Goal: Task Accomplishment & Management: Manage account settings

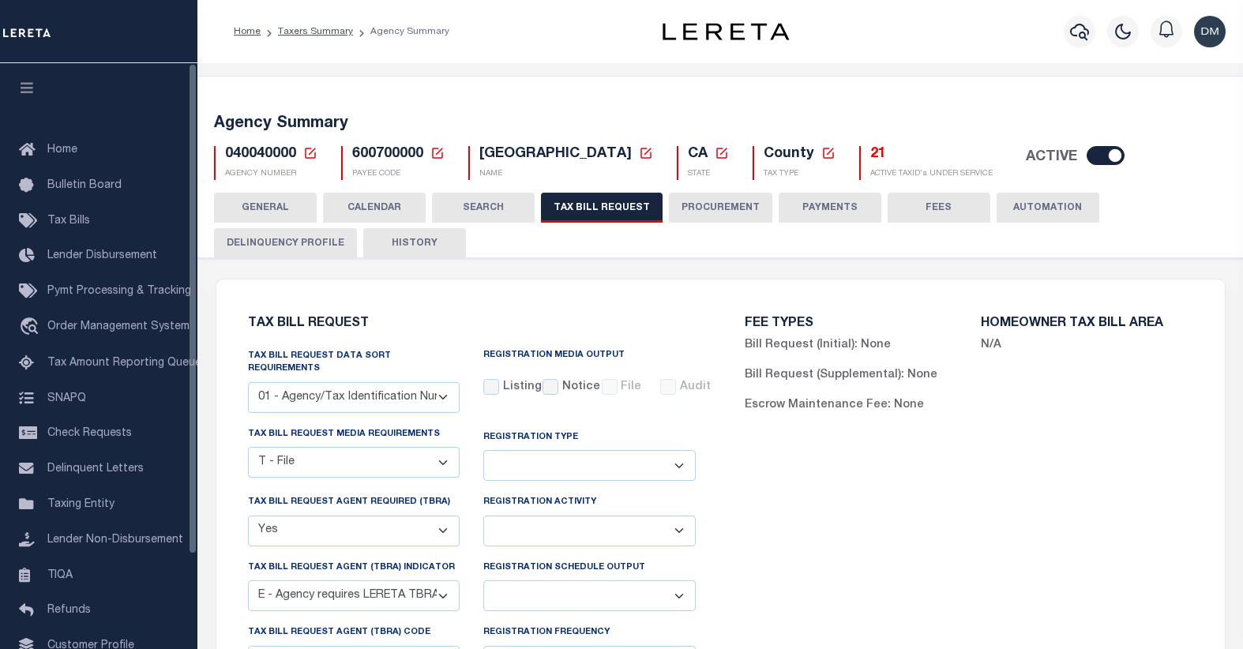
select select "22"
select select "true"
select select "13"
select select
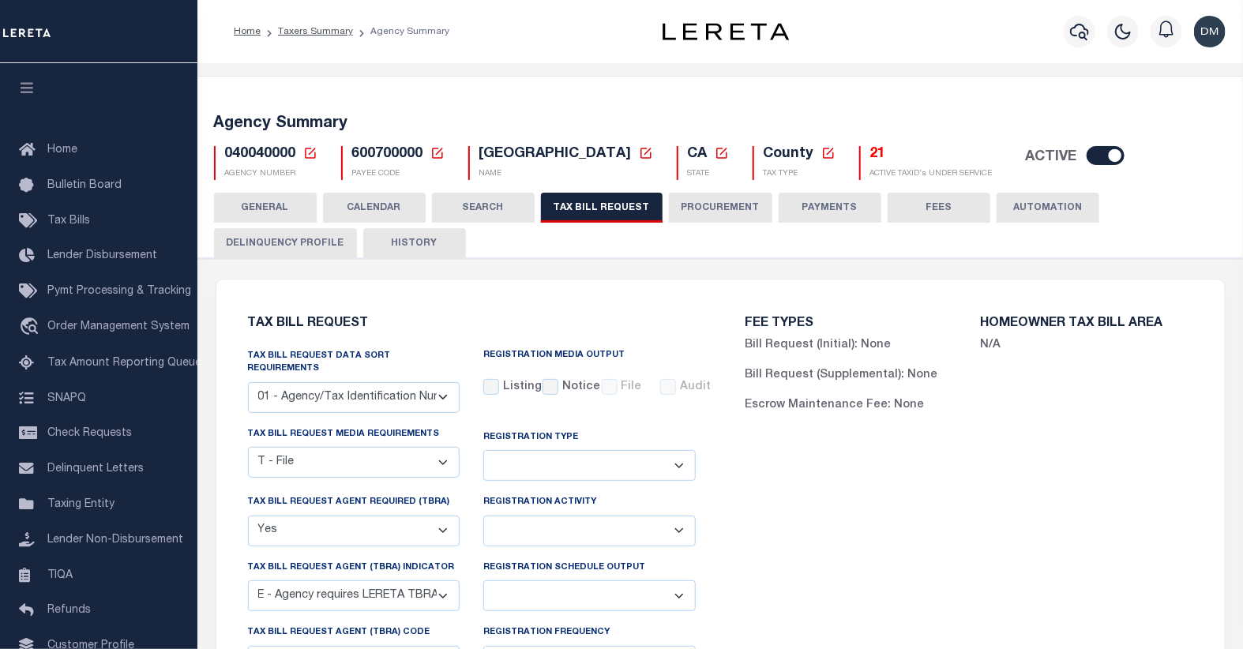
click at [308, 154] on icon at bounding box center [310, 153] width 11 height 11
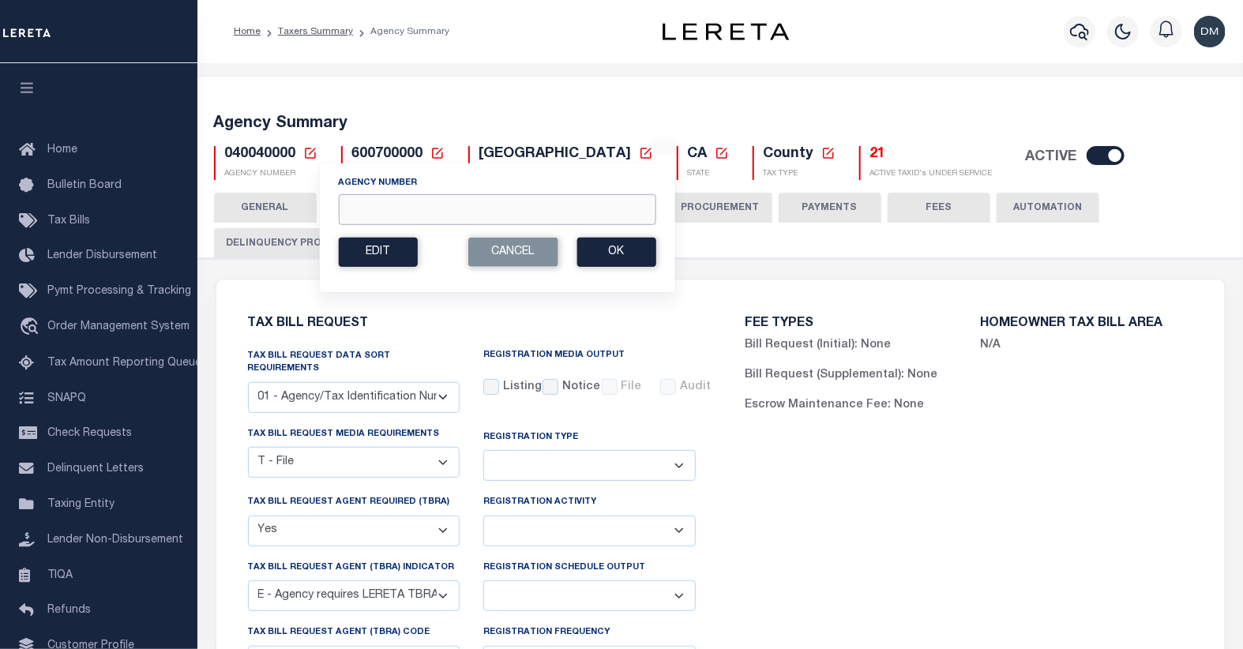
click at [422, 215] on input "Agency Number" at bounding box center [496, 209] width 317 height 31
type input "010160000"
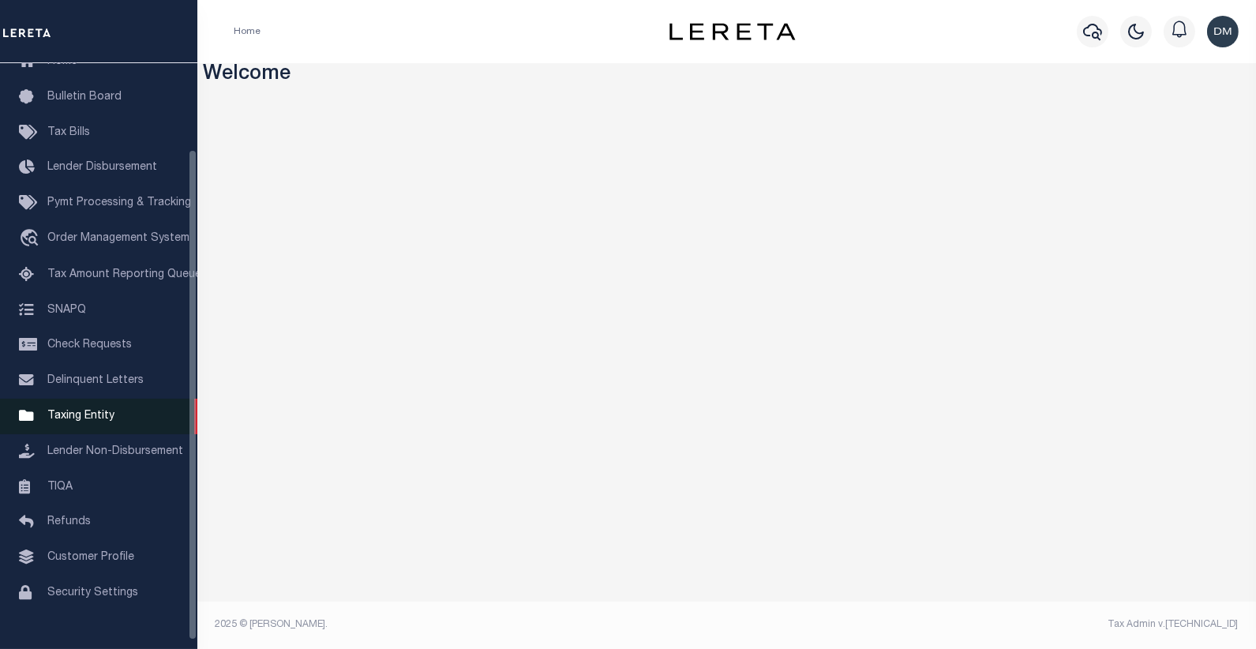
scroll to position [112, 0]
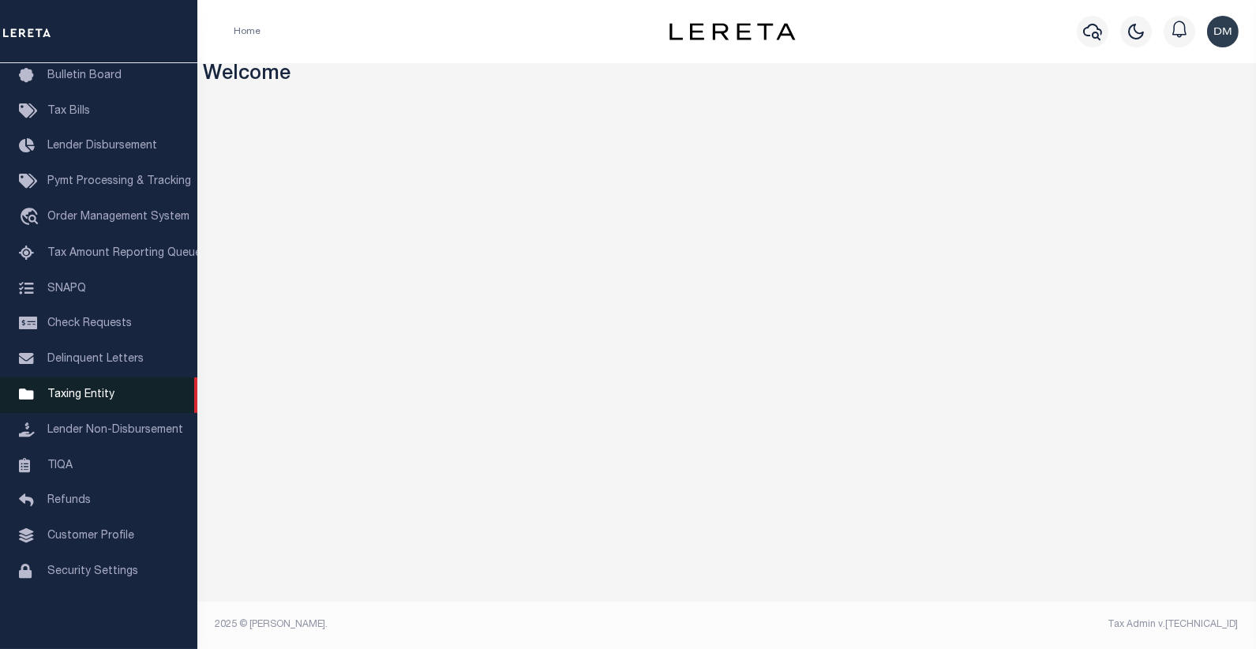
click at [71, 393] on span "Taxing Entity" at bounding box center [80, 394] width 67 height 11
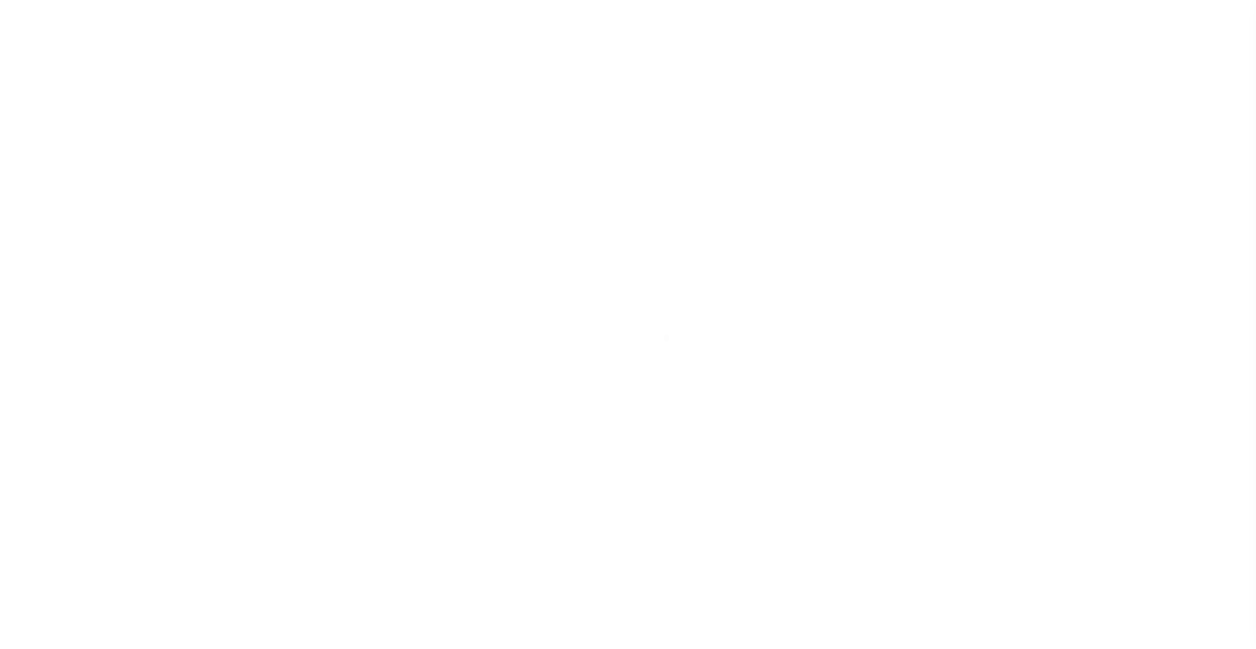
scroll to position [99, 0]
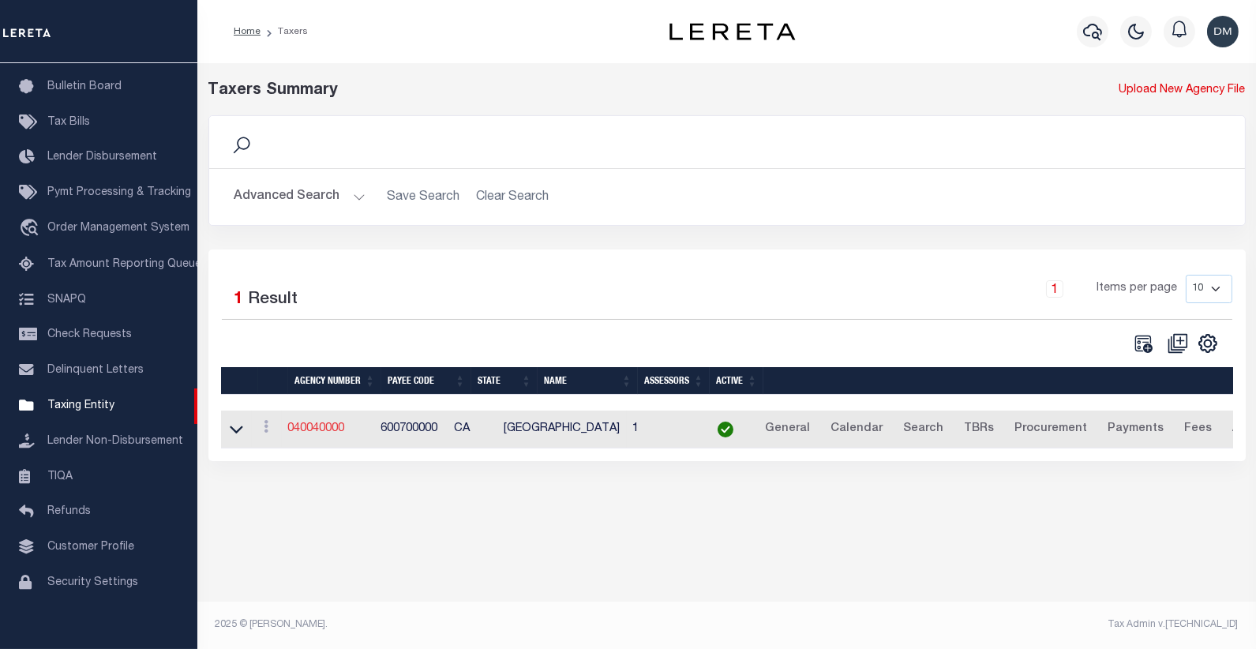
click at [313, 434] on link "040040000" at bounding box center [316, 428] width 57 height 11
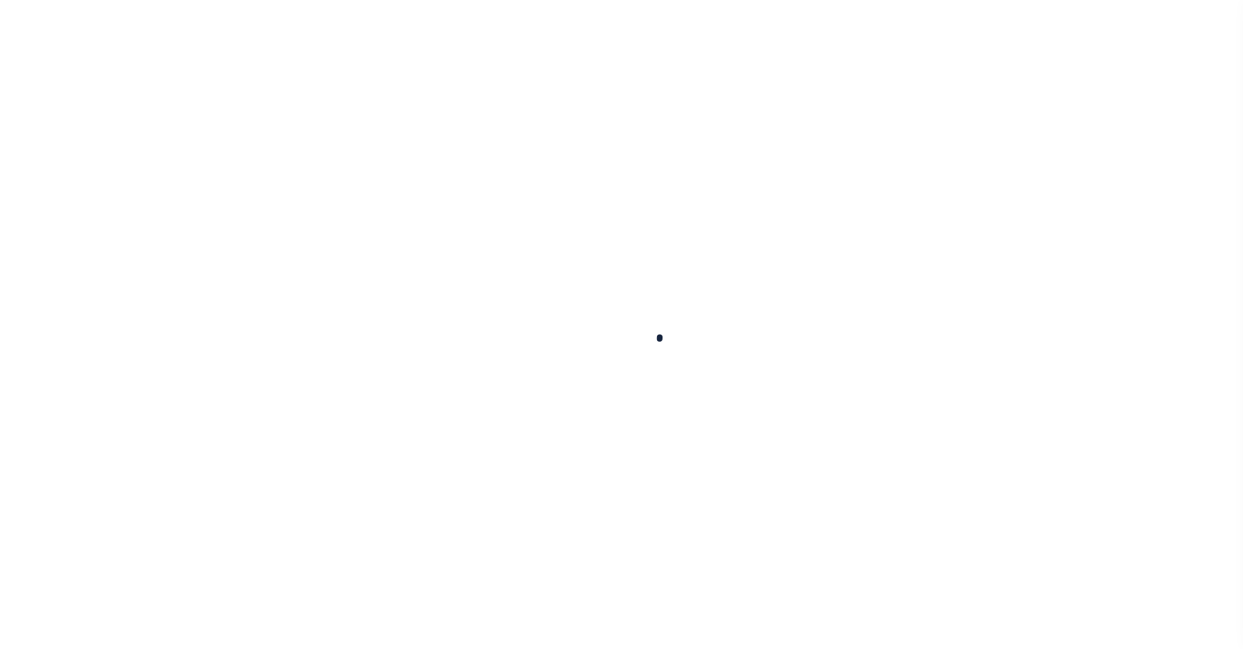
select select
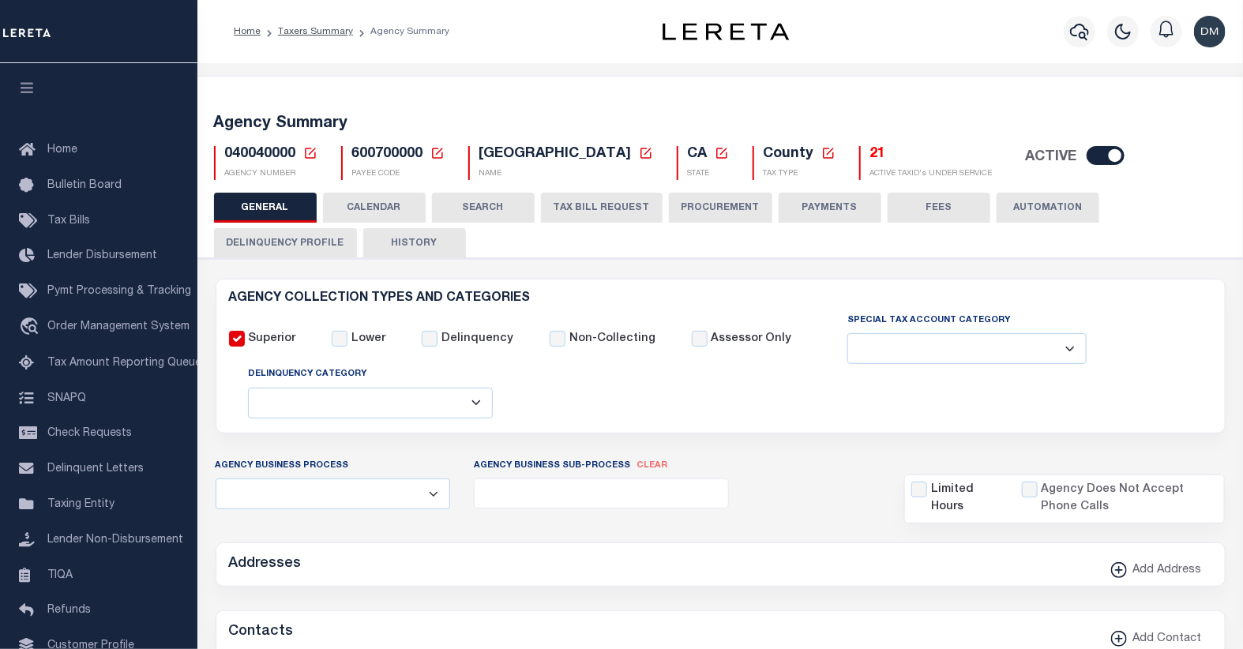
checkbox input "false"
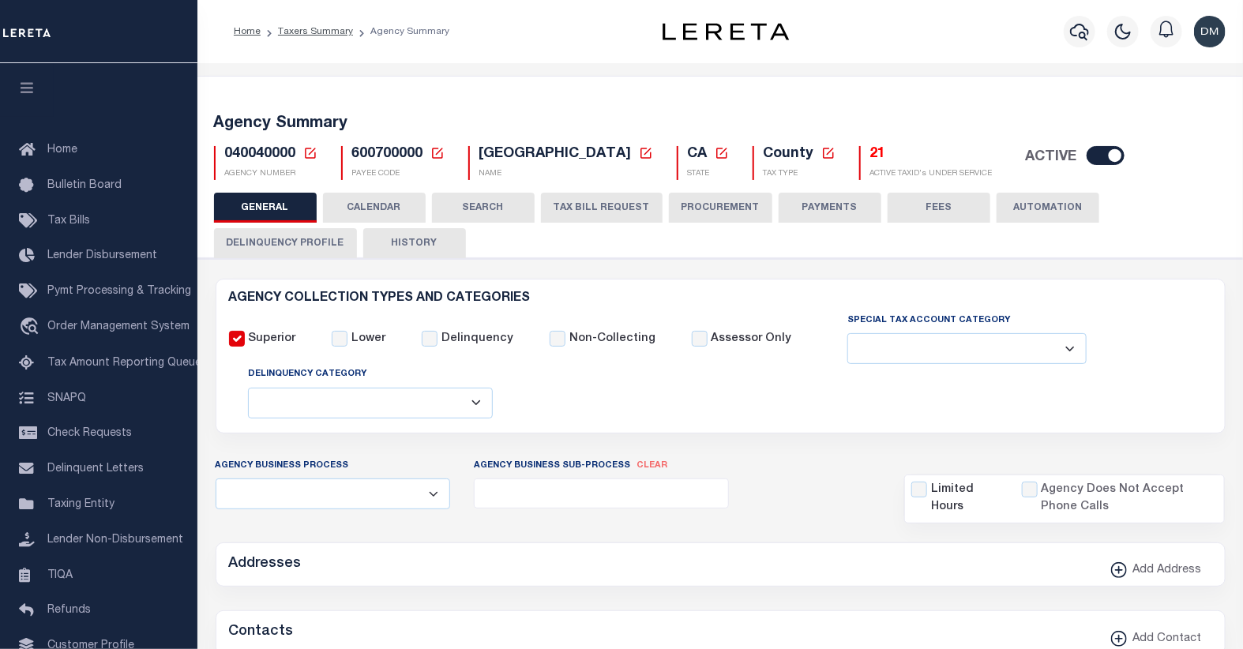
type input "600700000"
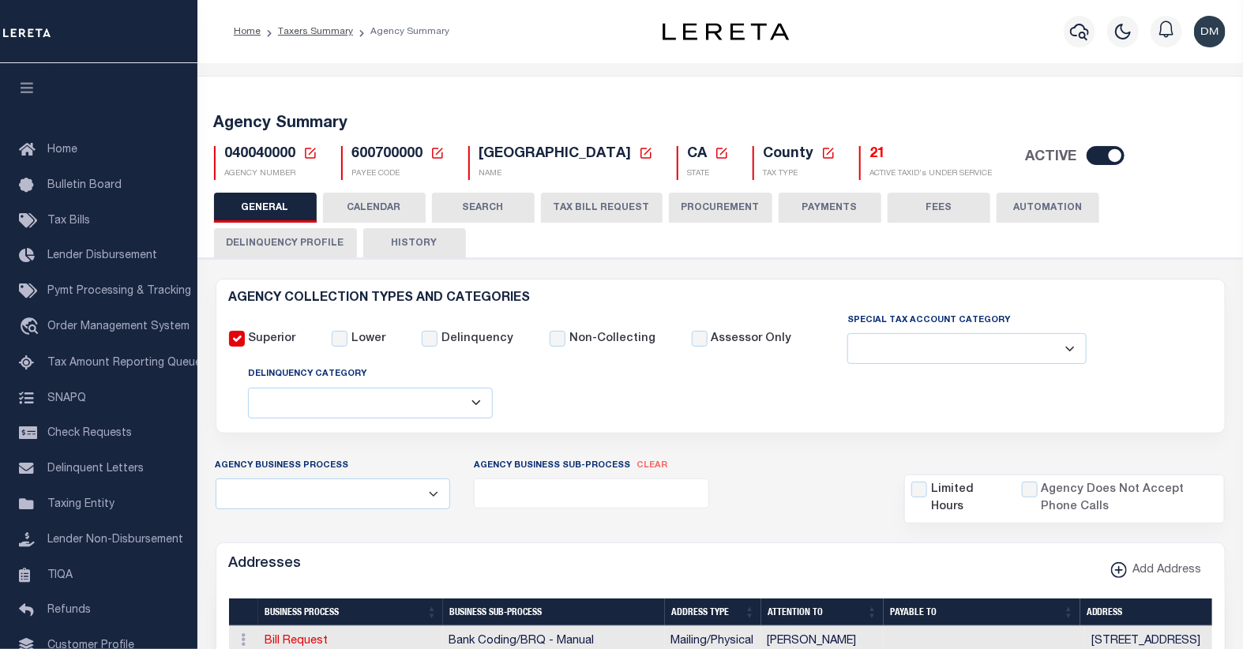
click at [306, 152] on icon at bounding box center [310, 153] width 14 height 14
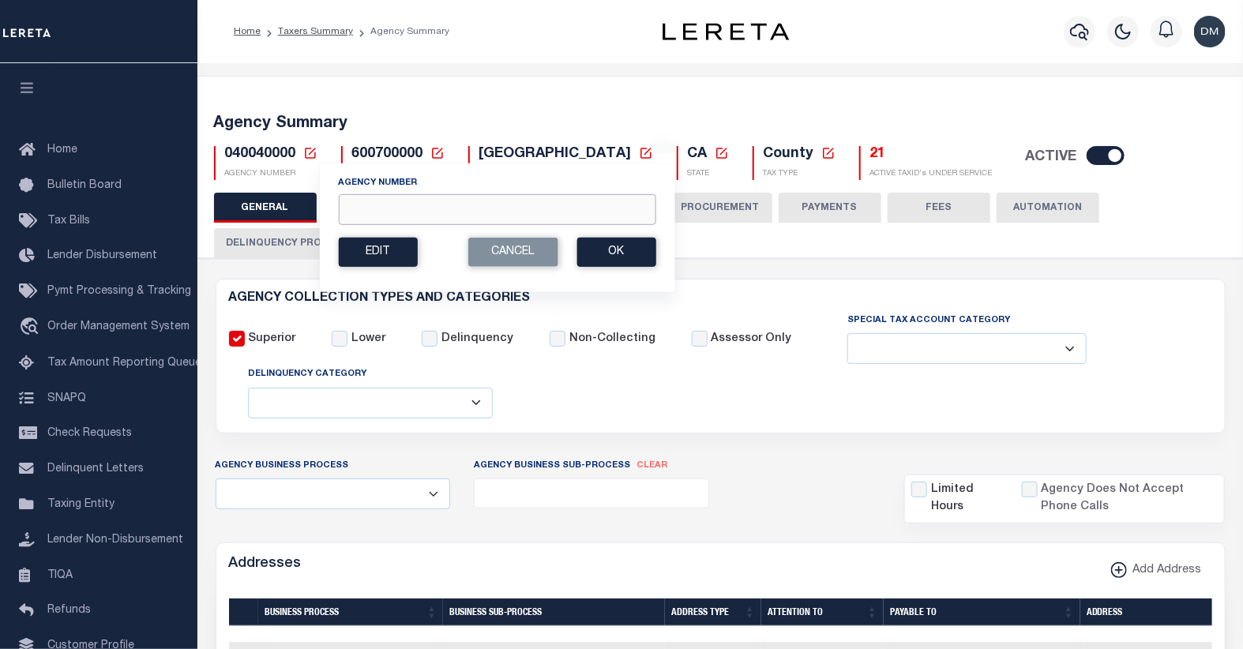
click at [409, 212] on input "Agency Number" at bounding box center [496, 209] width 317 height 31
type input "010160000"
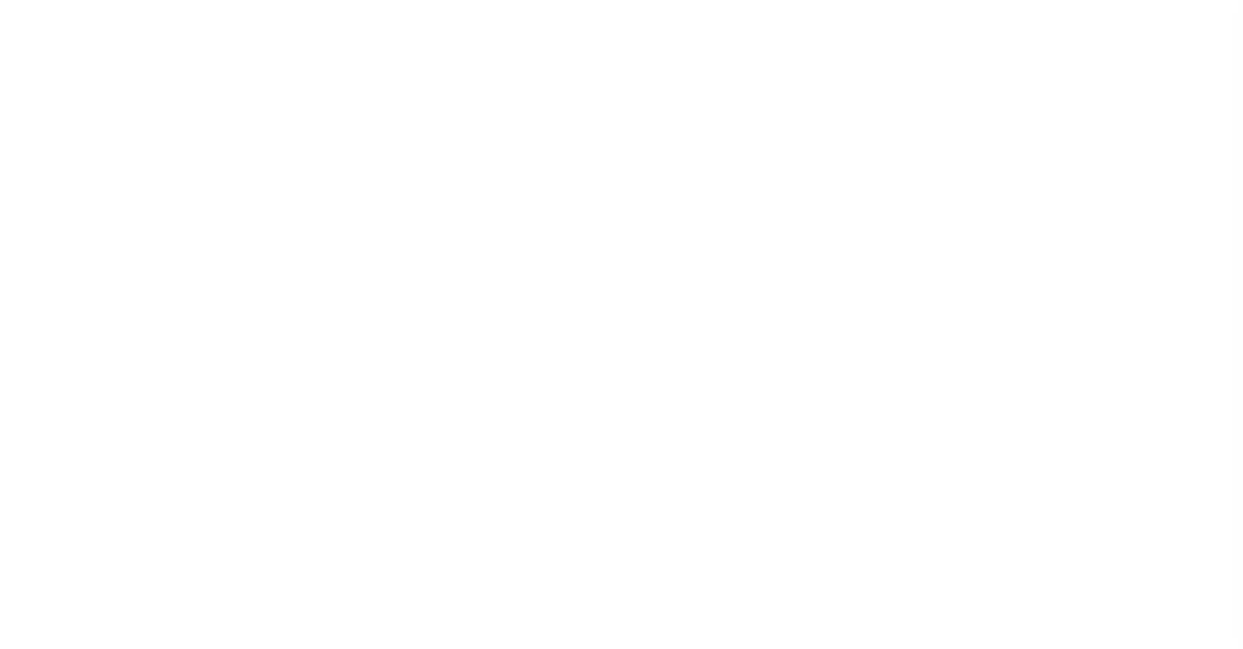
select select
checkbox input "false"
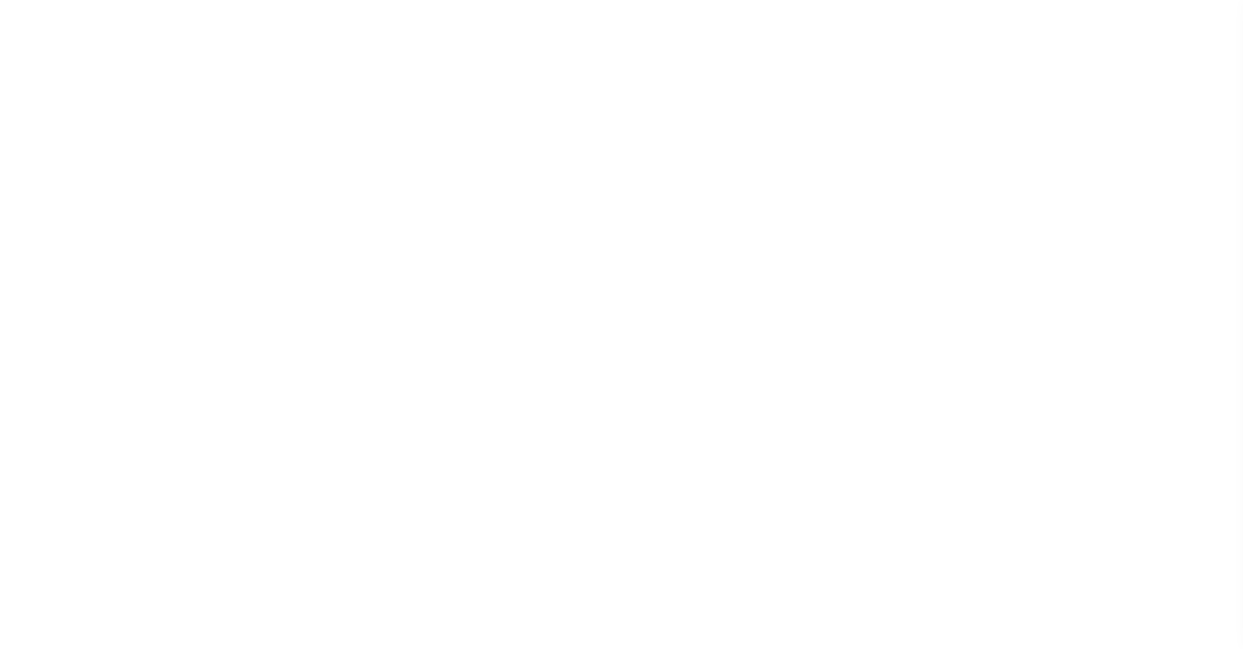
checkbox input "false"
type input "103100000"
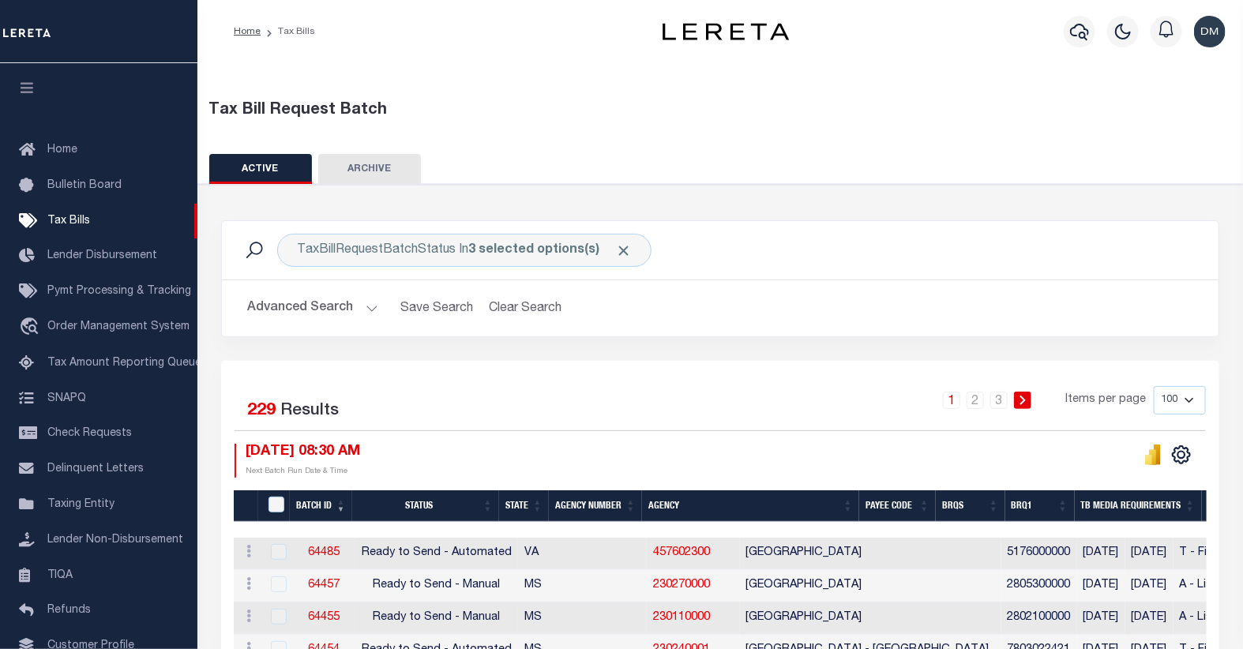
click at [344, 314] on button "Advanced Search" at bounding box center [312, 308] width 131 height 31
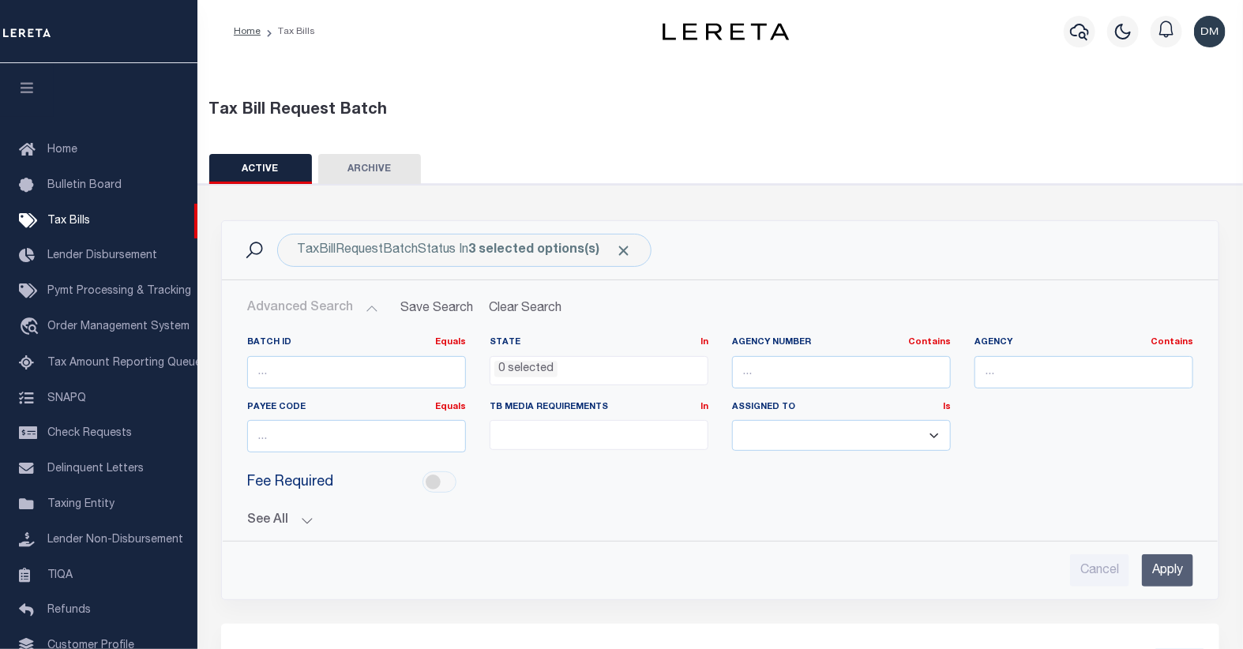
click at [303, 521] on button "See All" at bounding box center [720, 520] width 946 height 15
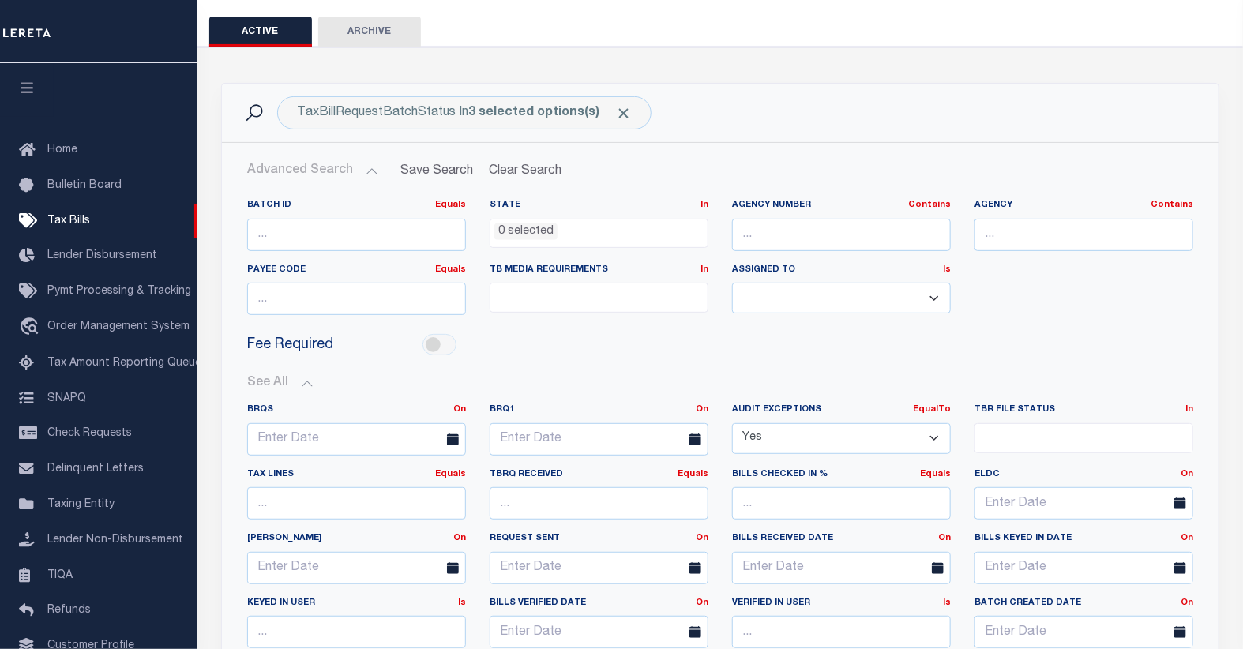
scroll to position [175, 0]
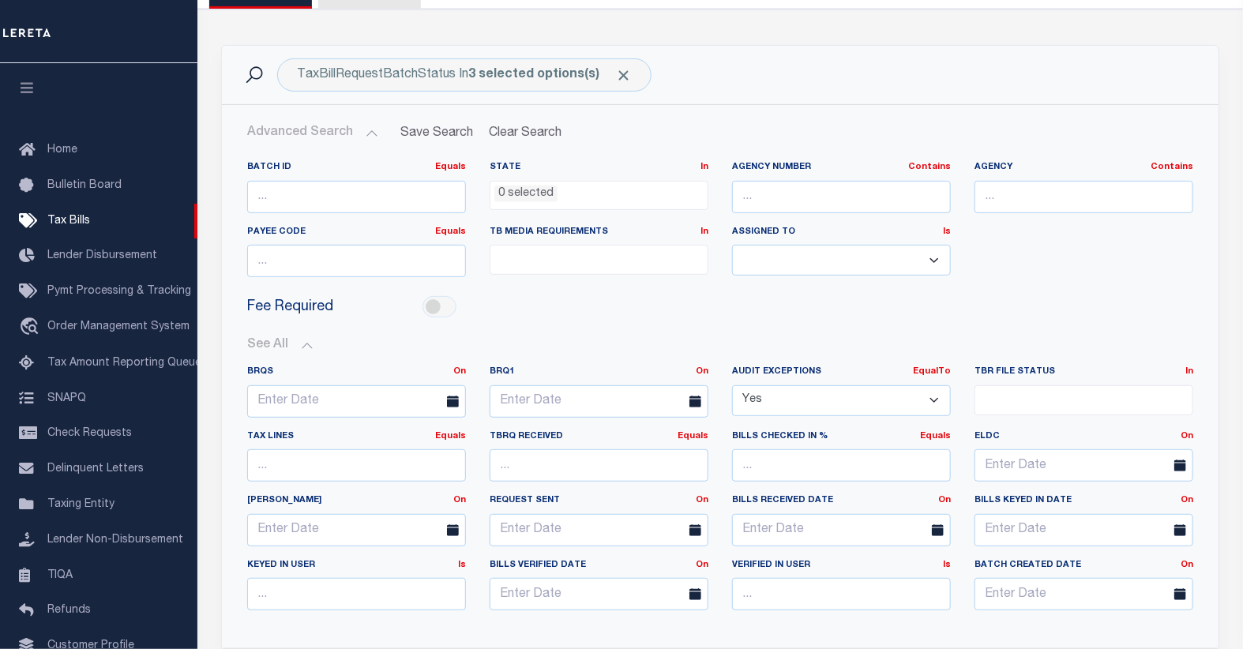
click at [934, 403] on select "Yes No" at bounding box center [841, 400] width 219 height 31
select select "false"
click at [732, 385] on select "Yes No" at bounding box center [841, 400] width 219 height 31
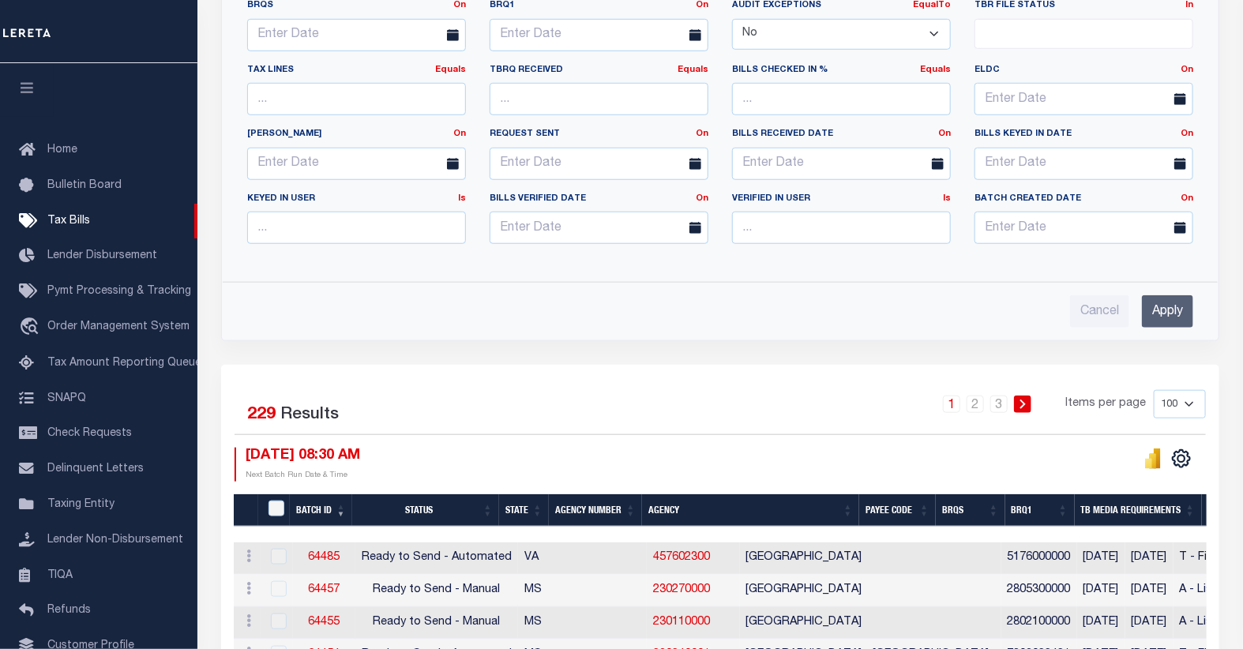
scroll to position [613, 0]
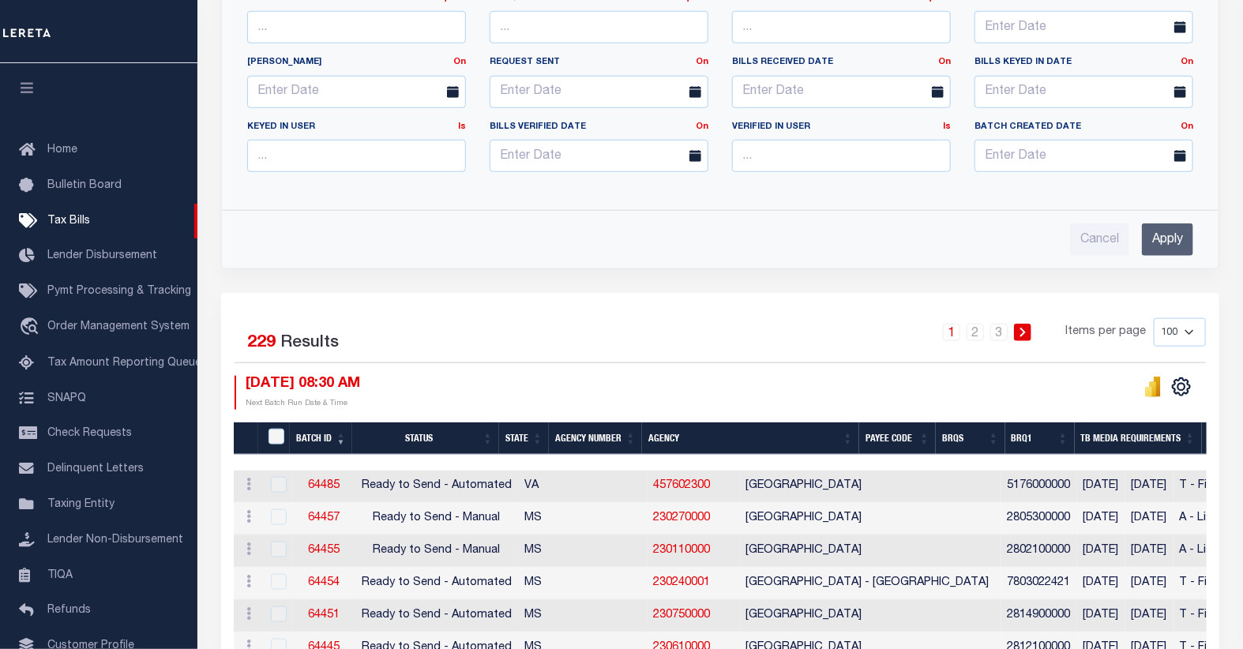
click at [1172, 243] on input "Apply" at bounding box center [1167, 239] width 51 height 32
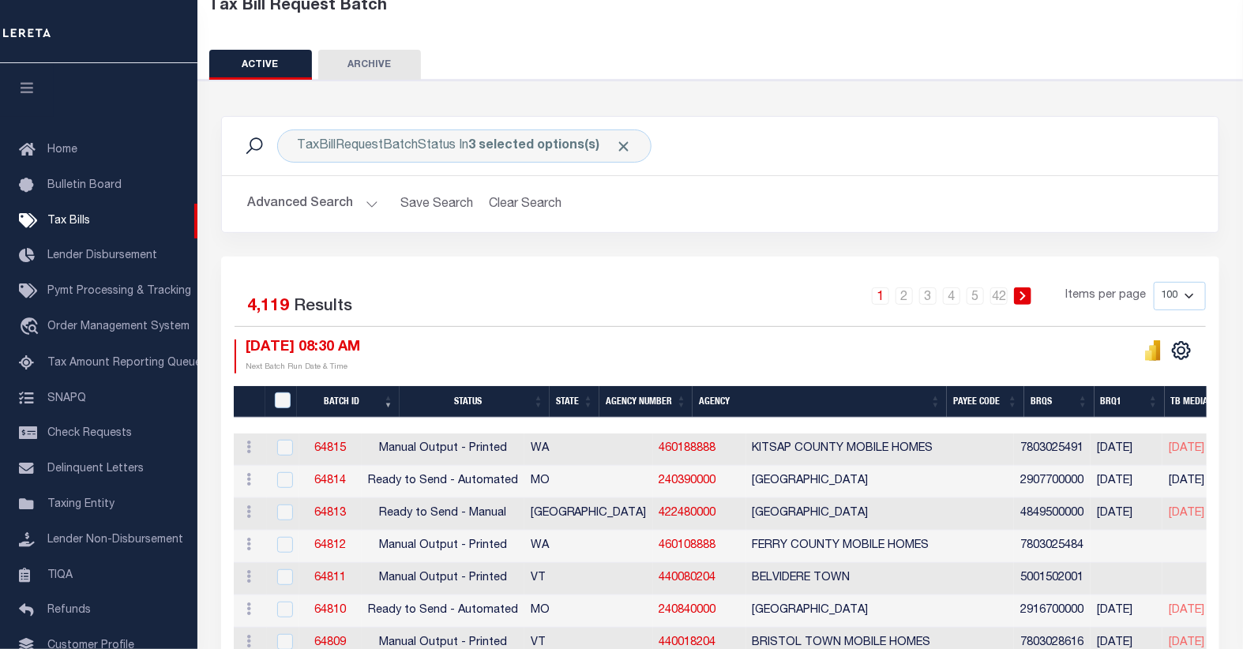
scroll to position [0, 0]
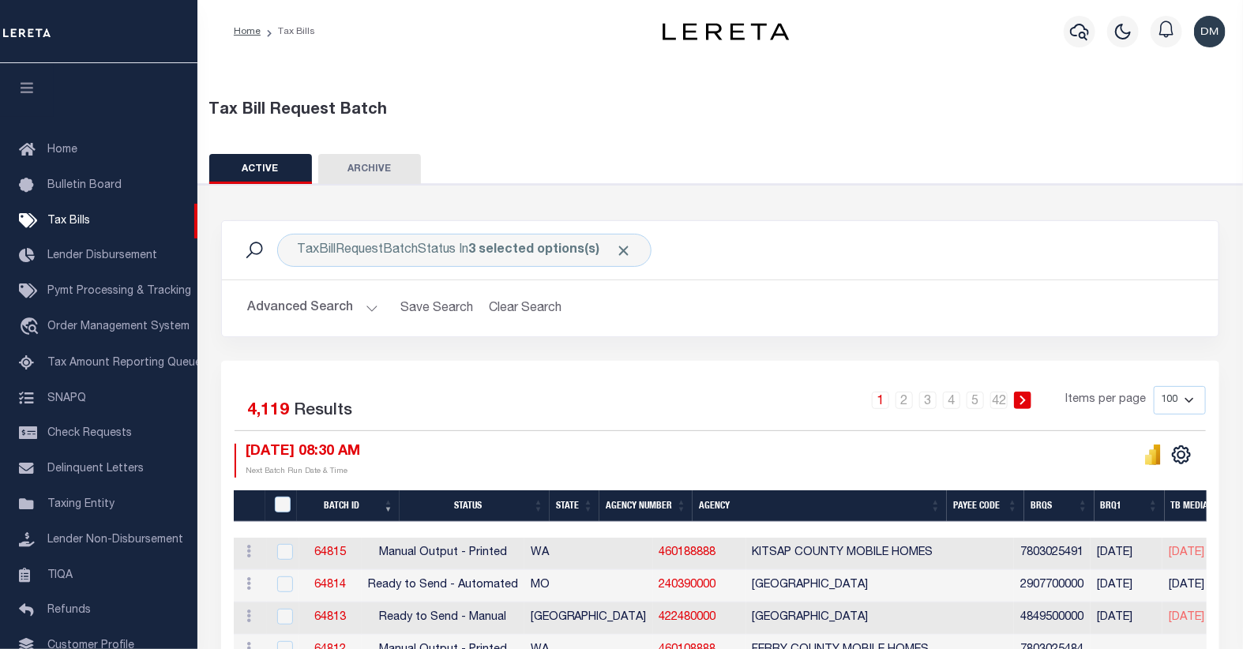
click at [337, 316] on button "Advanced Search" at bounding box center [312, 308] width 131 height 31
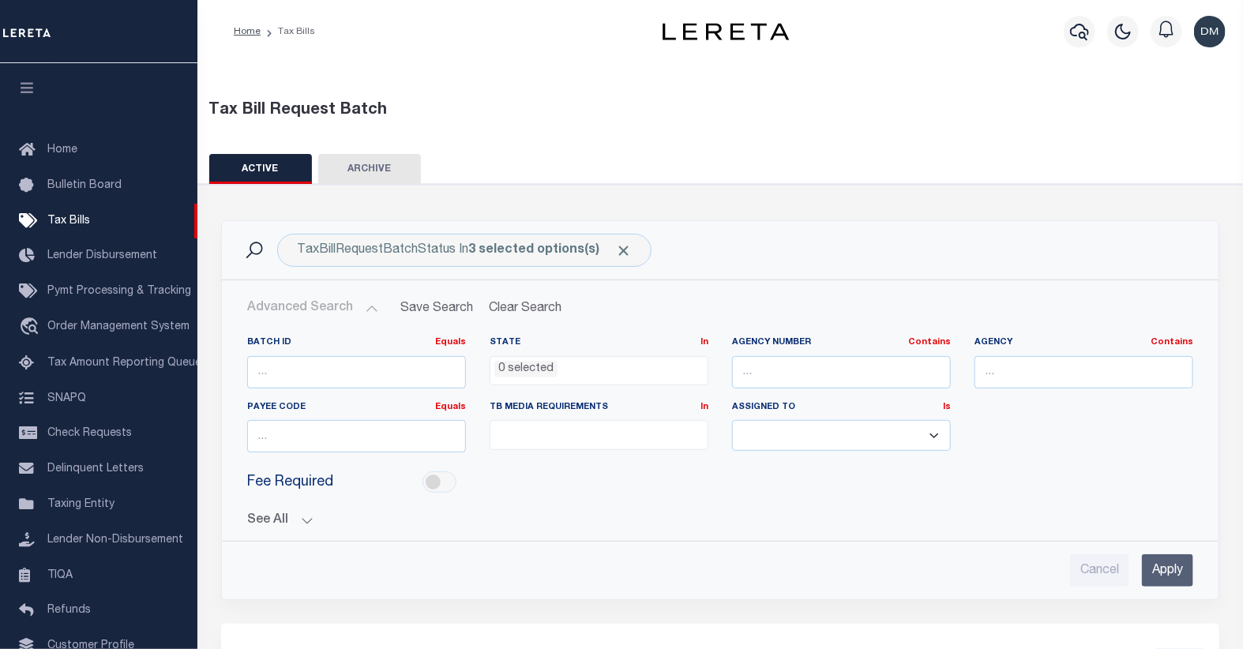
click at [306, 518] on button "See All" at bounding box center [720, 520] width 946 height 15
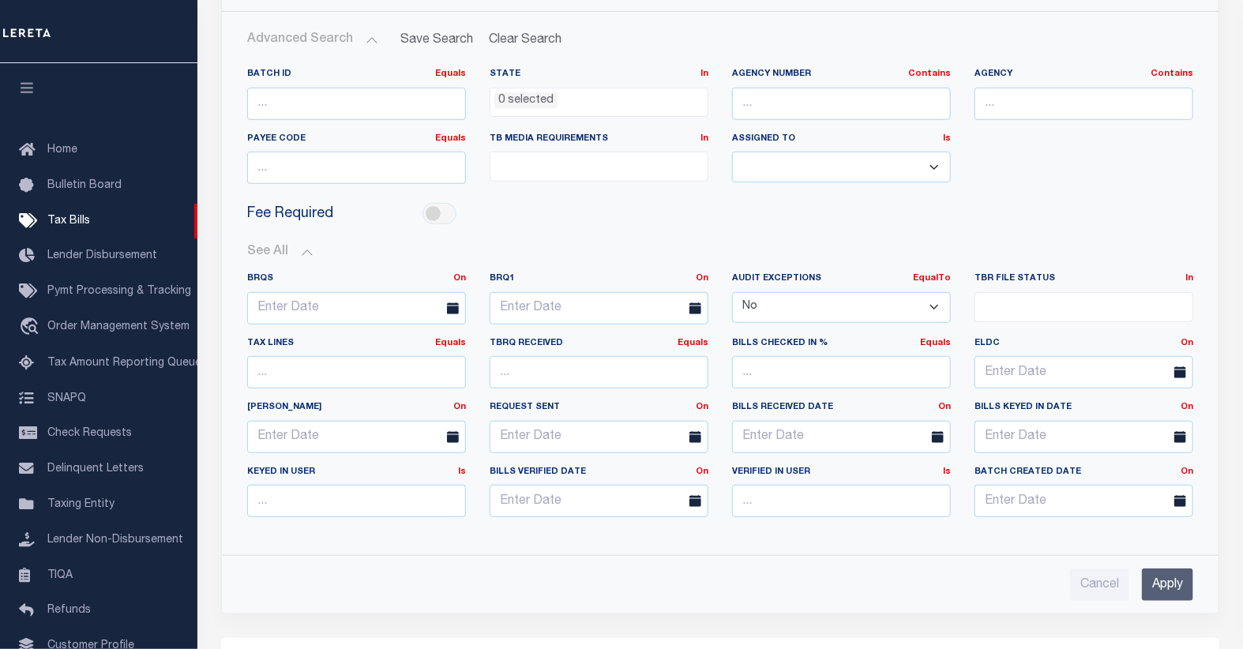
scroll to position [351, 0]
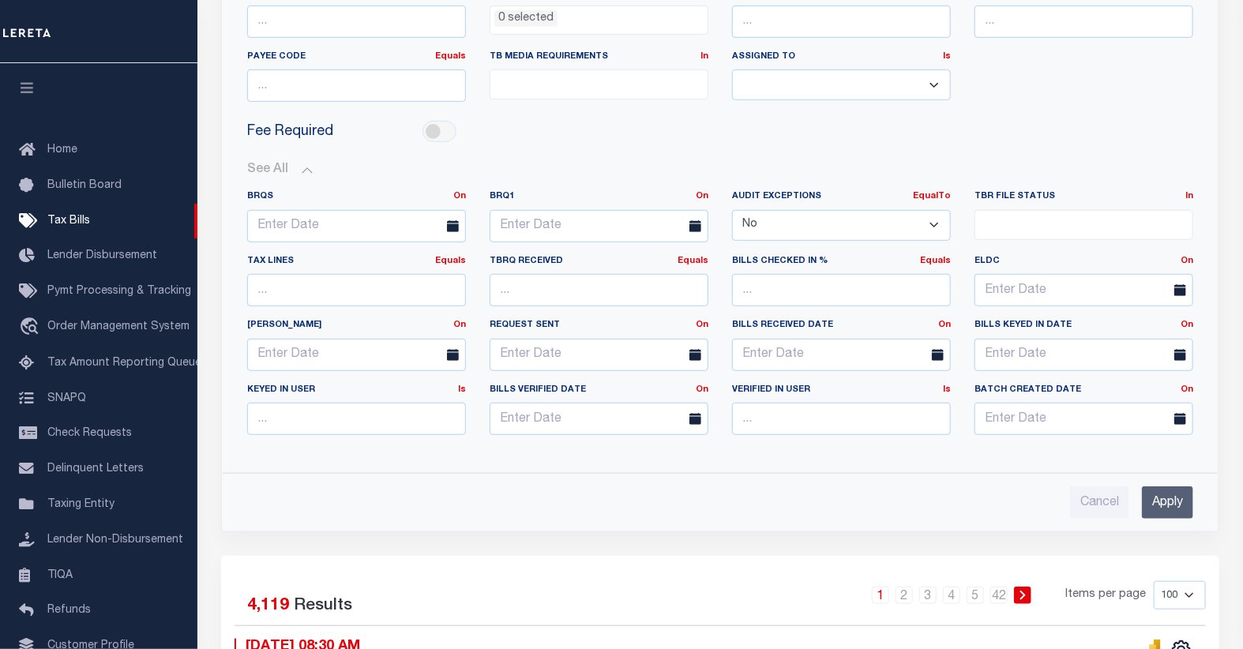
click at [1170, 498] on input "Apply" at bounding box center [1167, 502] width 51 height 32
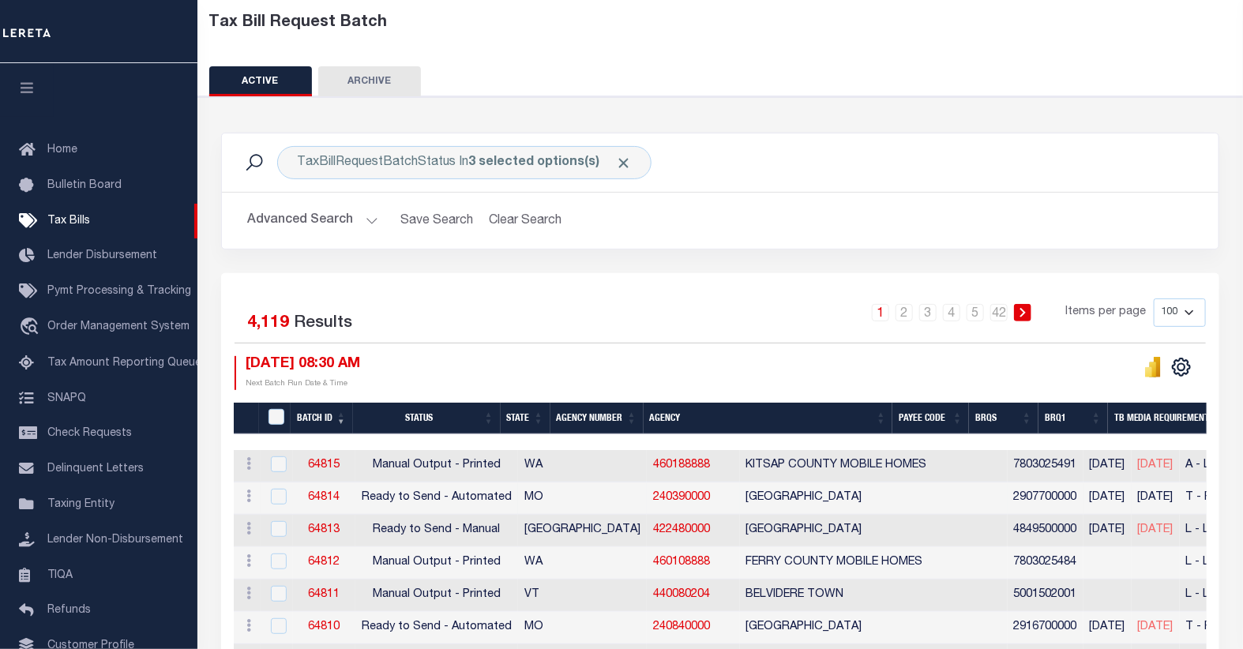
scroll to position [0, 0]
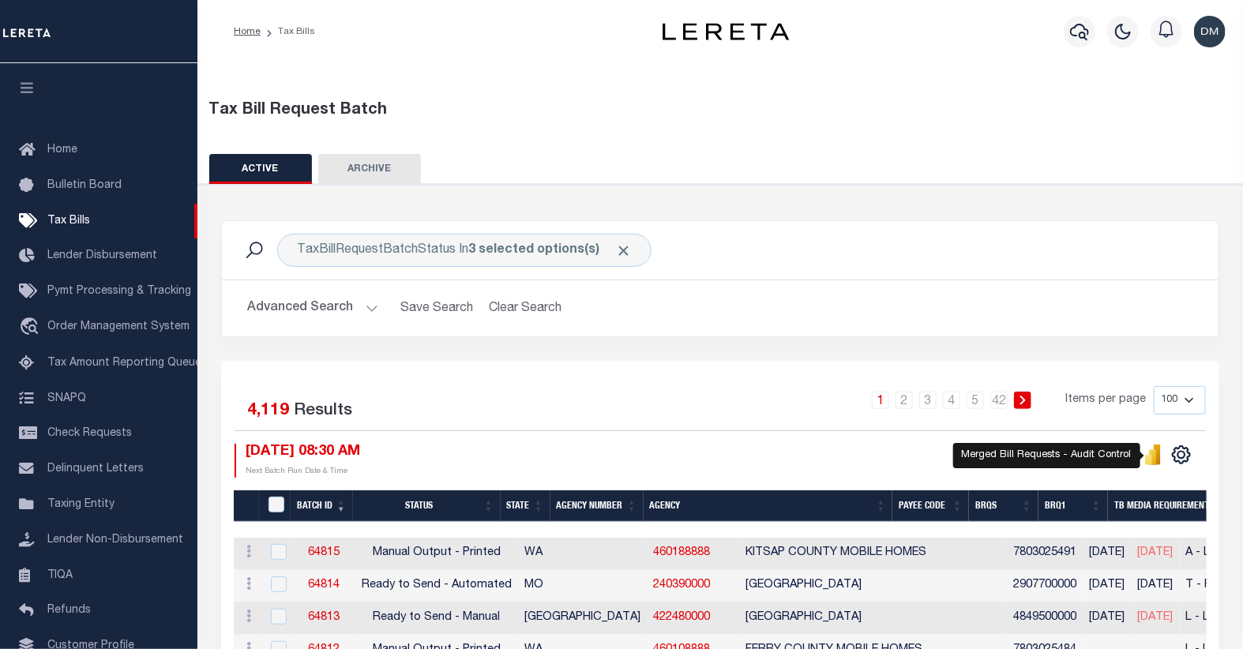
click at [1149, 458] on icon "" at bounding box center [1148, 460] width 7 height 10
